Goal: Information Seeking & Learning: Learn about a topic

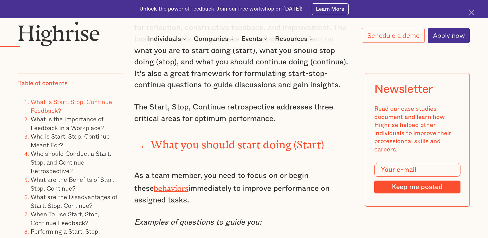
scroll to position [746, 0]
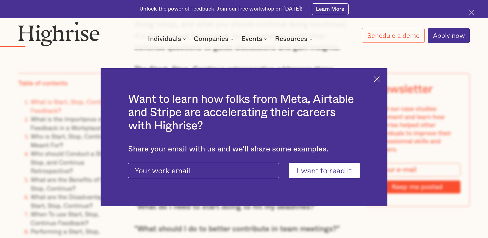
click at [380, 80] on img at bounding box center [377, 79] width 6 height 6
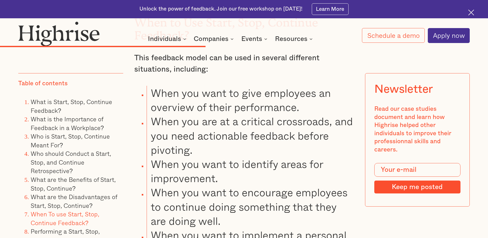
scroll to position [2880, 0]
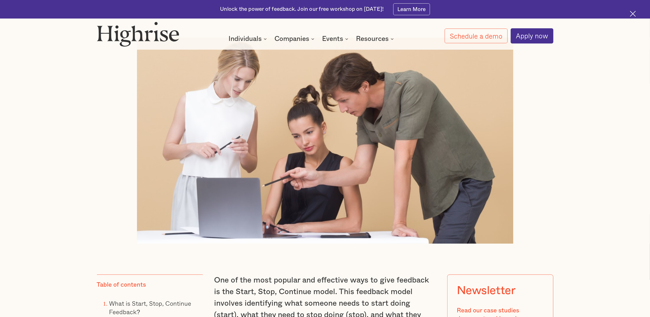
scroll to position [309, 0]
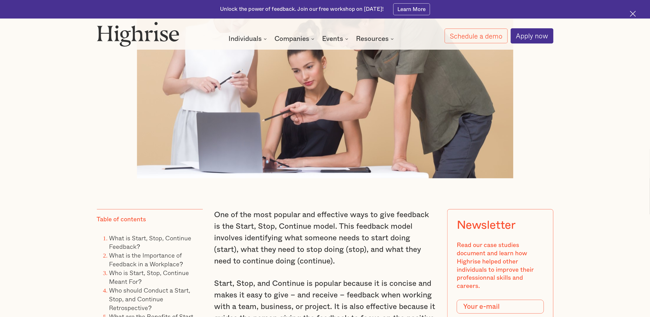
click at [487, 168] on div at bounding box center [325, 75] width 650 height 206
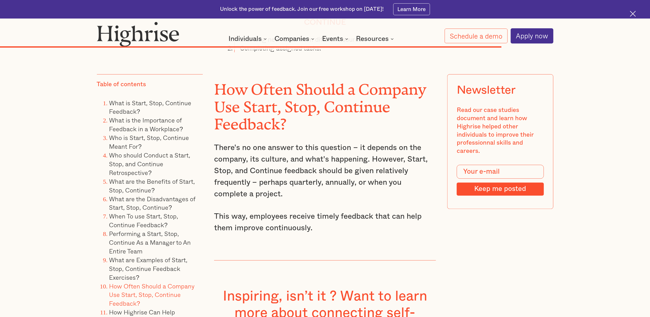
scroll to position [4937, 0]
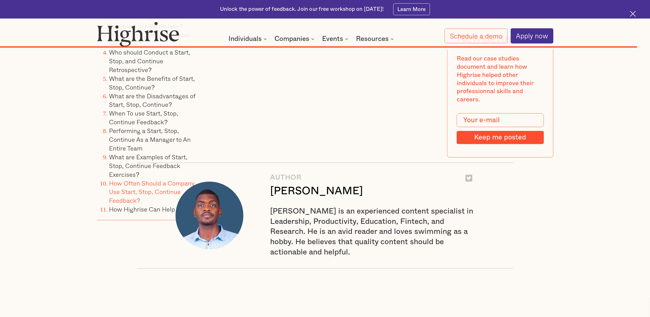
scroll to position [6171, 0]
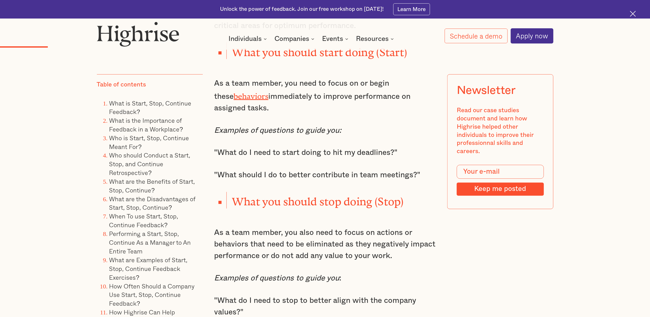
scroll to position [994, 0]
